Goal: Information Seeking & Learning: Check status

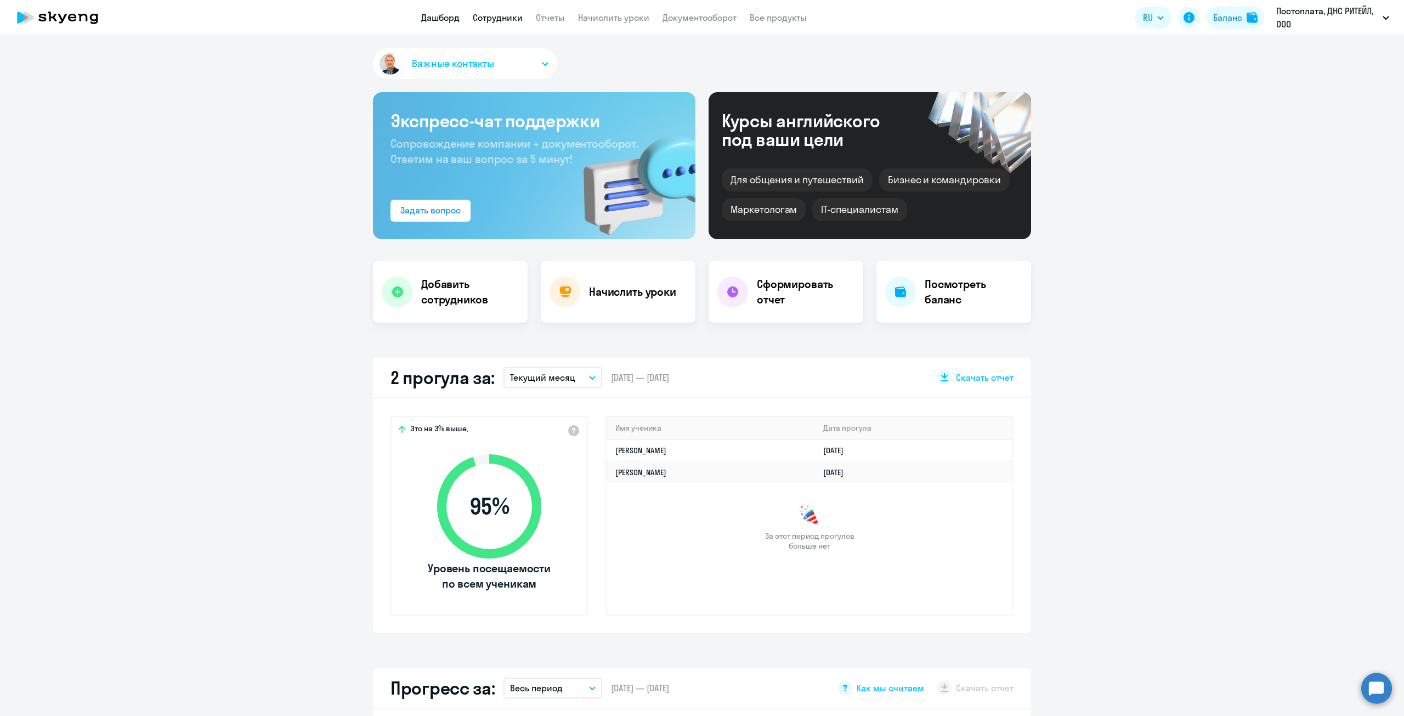
click at [485, 15] on link "Сотрудники" at bounding box center [498, 17] width 50 height 11
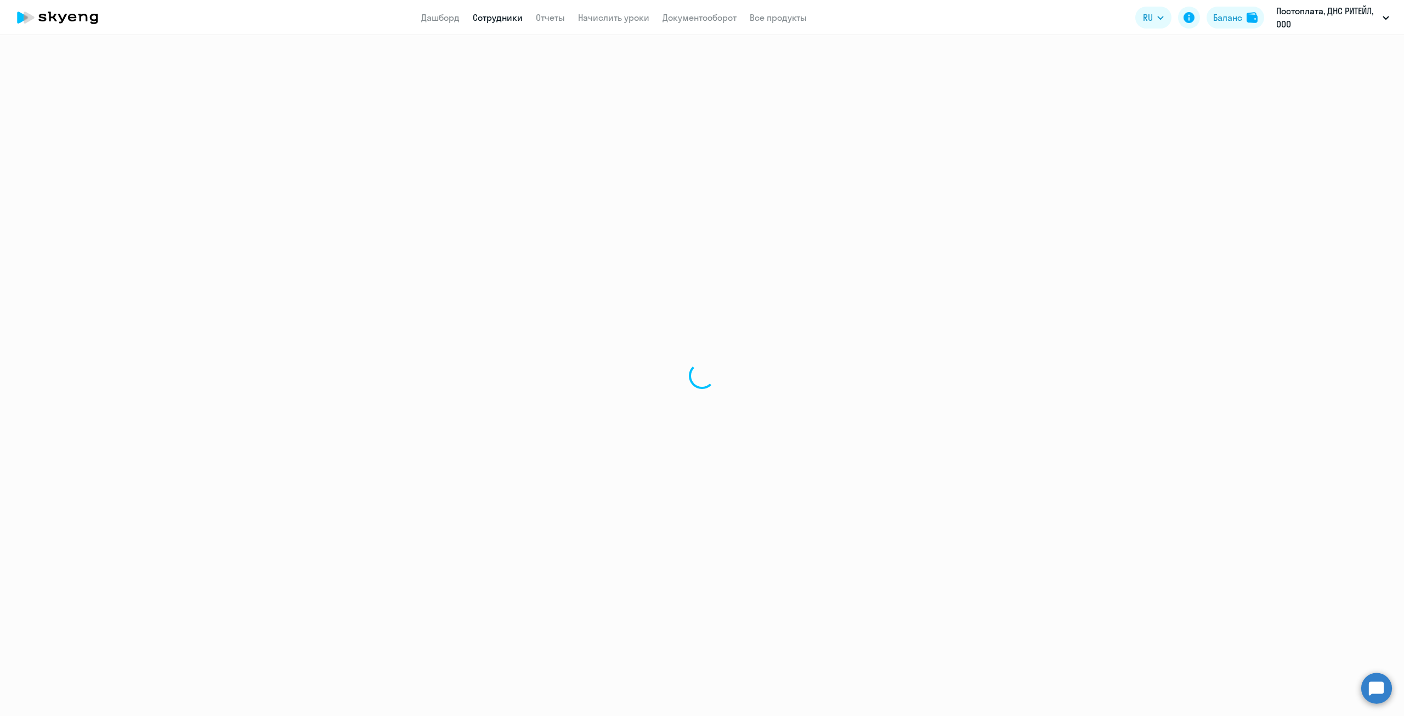
select select "30"
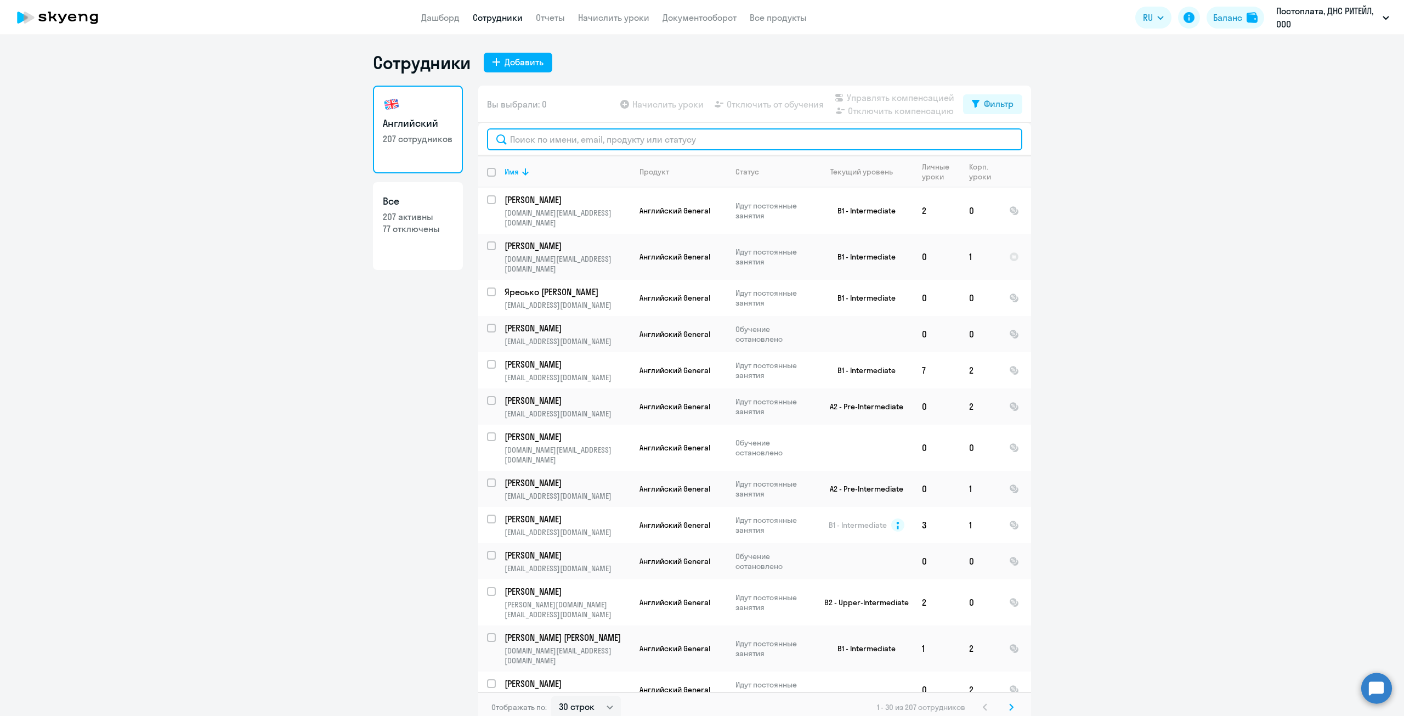
click at [567, 141] on input "text" at bounding box center [754, 139] width 535 height 22
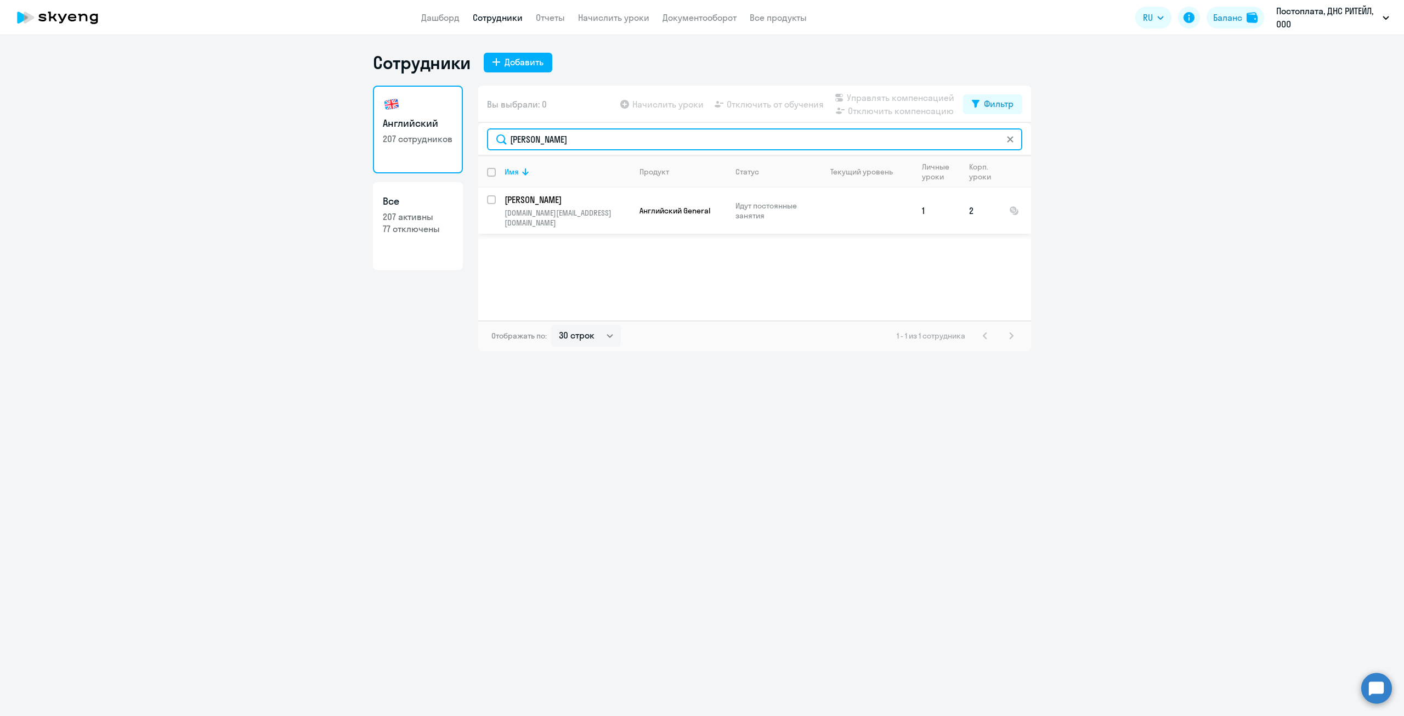
type input "[PERSON_NAME]"
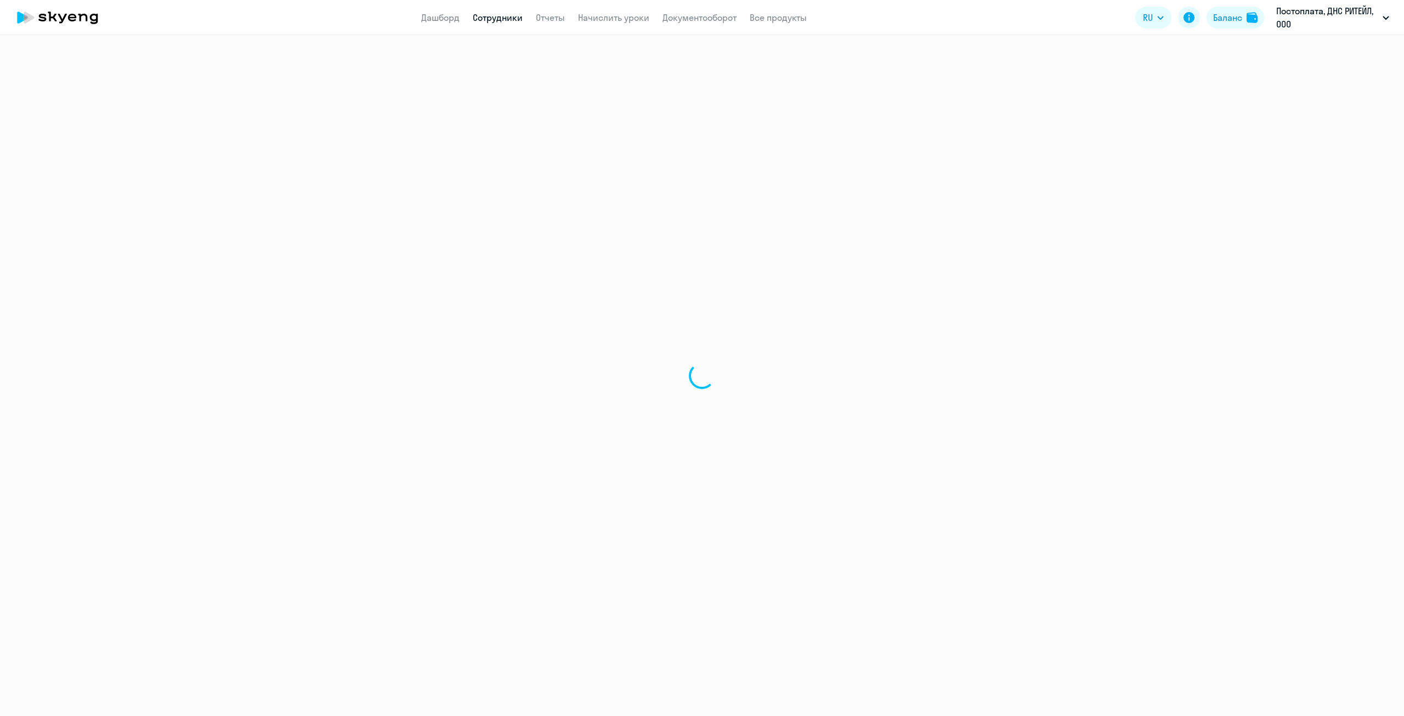
select select "english"
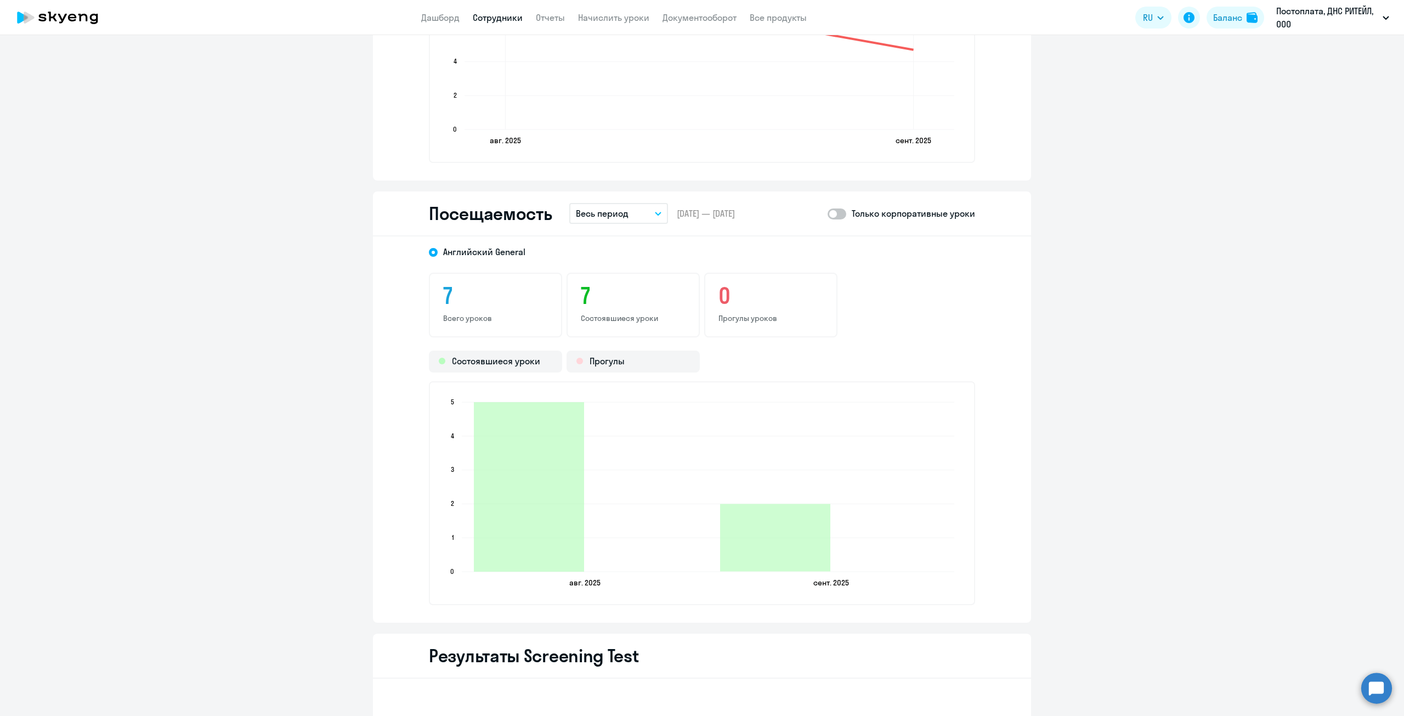
scroll to position [1206, 0]
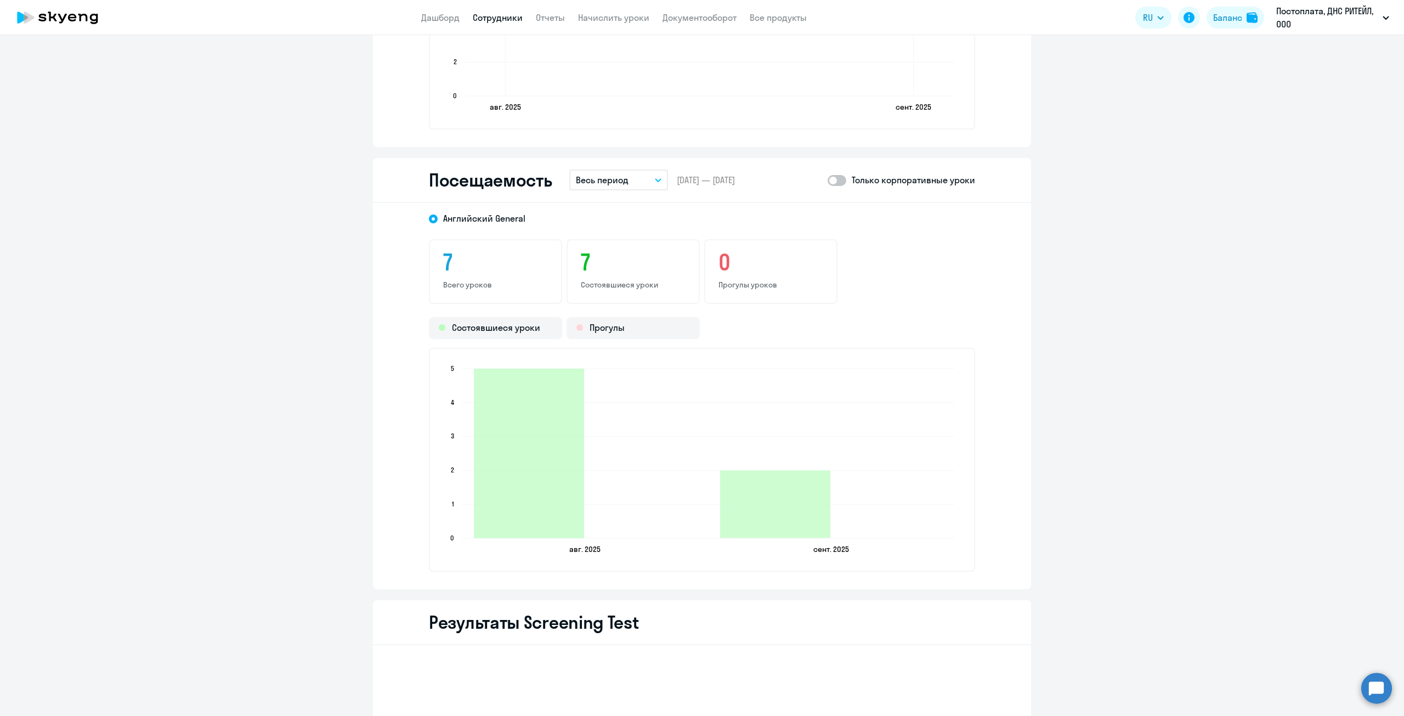
click at [620, 184] on p "Весь период" at bounding box center [602, 179] width 53 height 13
click at [627, 241] on li "Прошлый месяц" at bounding box center [627, 237] width 116 height 27
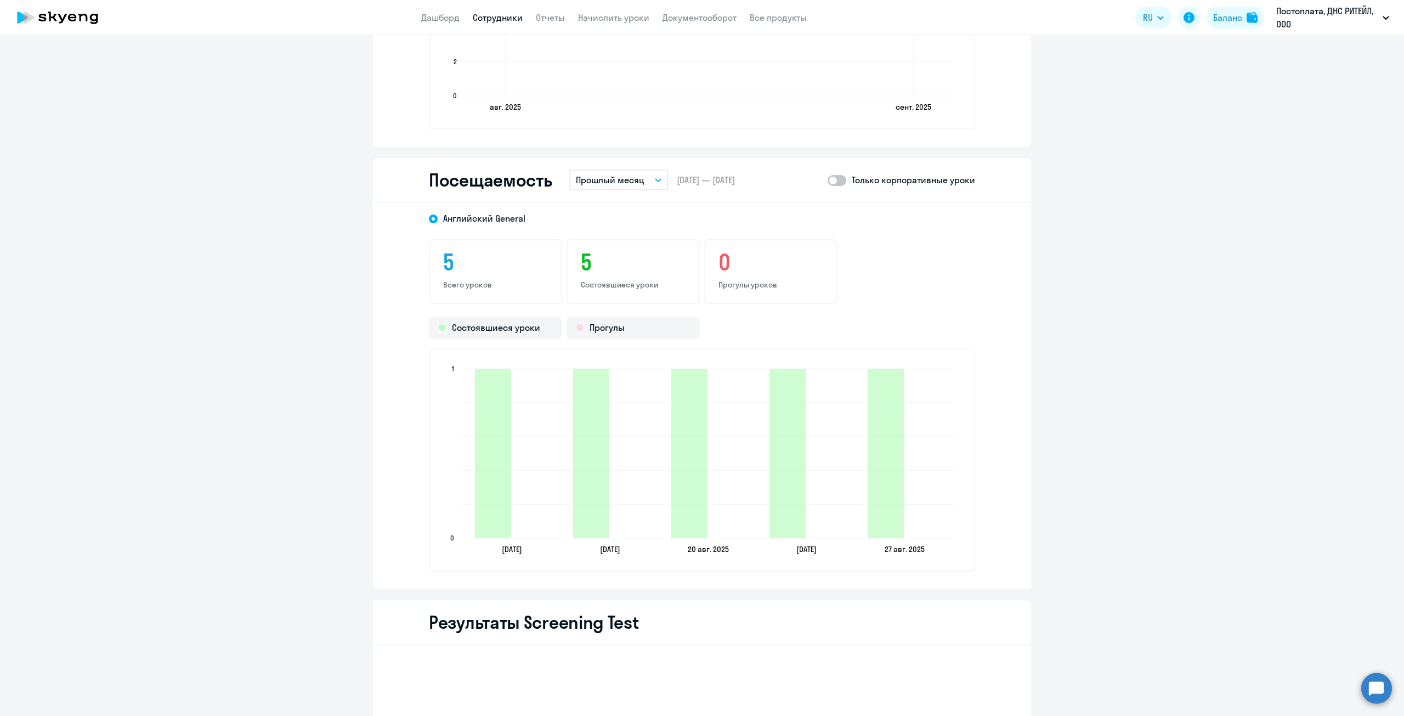
click at [635, 178] on p "Прошлый месяц" at bounding box center [610, 179] width 69 height 13
click at [622, 382] on li "Весь период" at bounding box center [627, 374] width 116 height 27
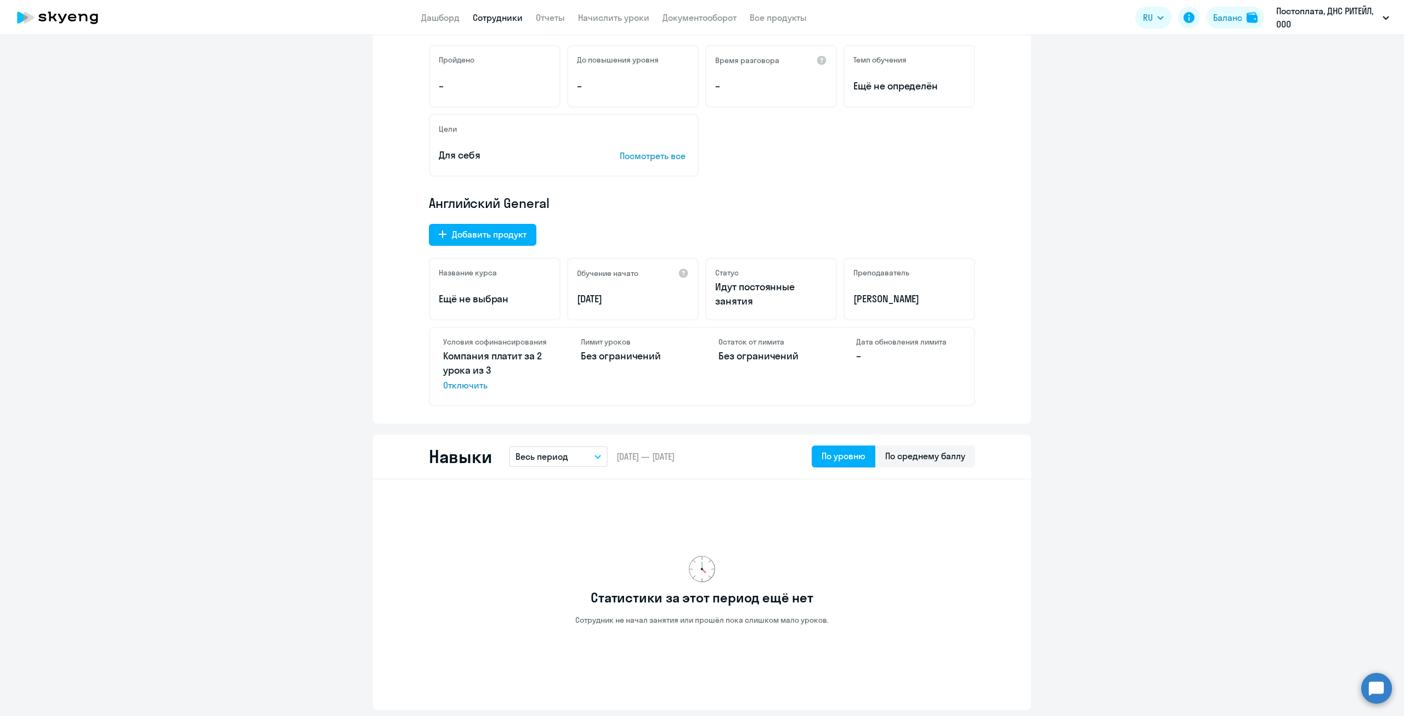
scroll to position [0, 0]
